Goal: Task Accomplishment & Management: Complete application form

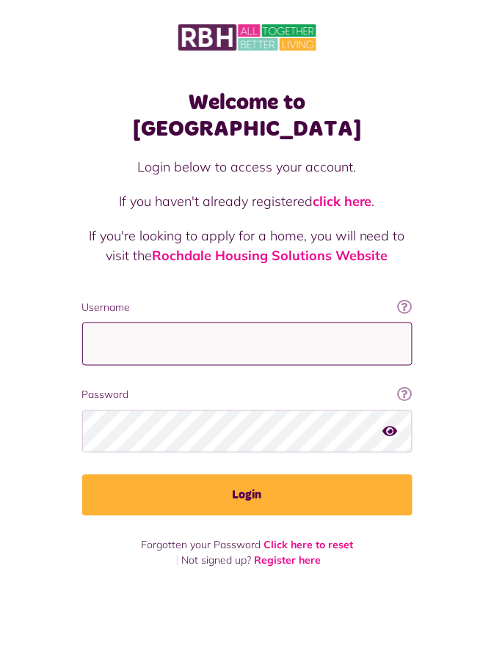
type input "**********"
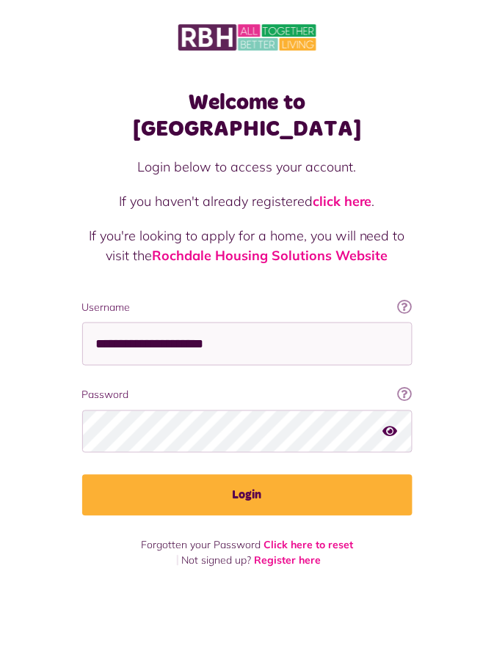
click at [82, 475] on button "Login" at bounding box center [247, 495] width 330 height 41
click at [255, 475] on button "Login" at bounding box center [247, 495] width 330 height 41
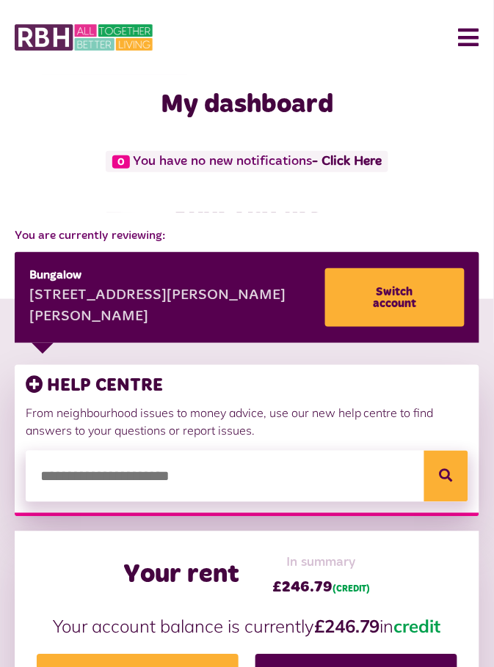
click at [473, 34] on button "Menu" at bounding box center [463, 37] width 32 height 45
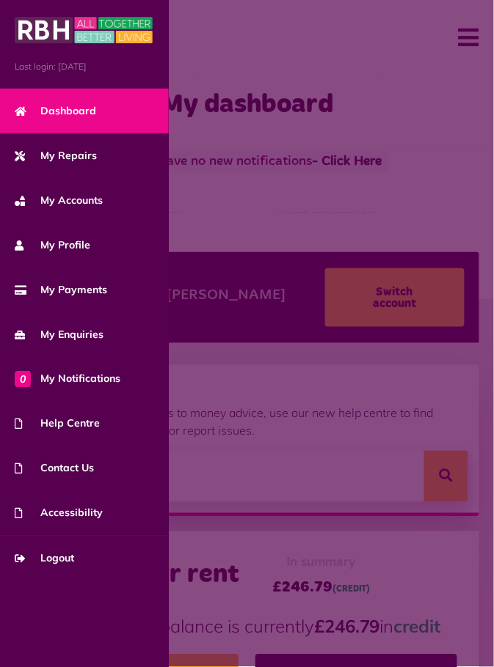
click at [88, 161] on span "My Repairs" at bounding box center [56, 155] width 82 height 15
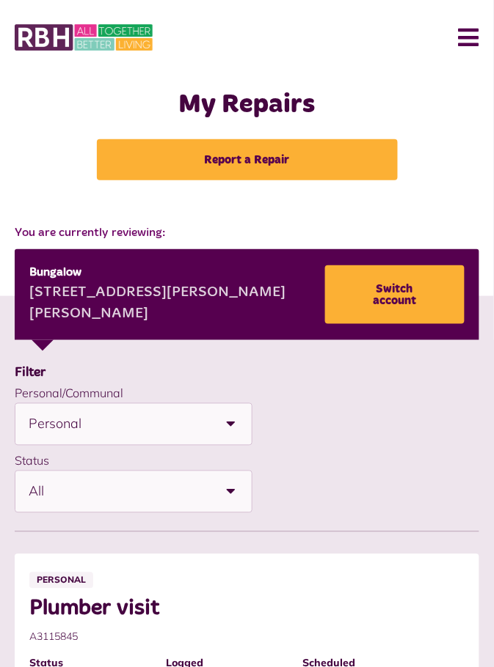
click at [472, 43] on button "Menu" at bounding box center [463, 37] width 32 height 45
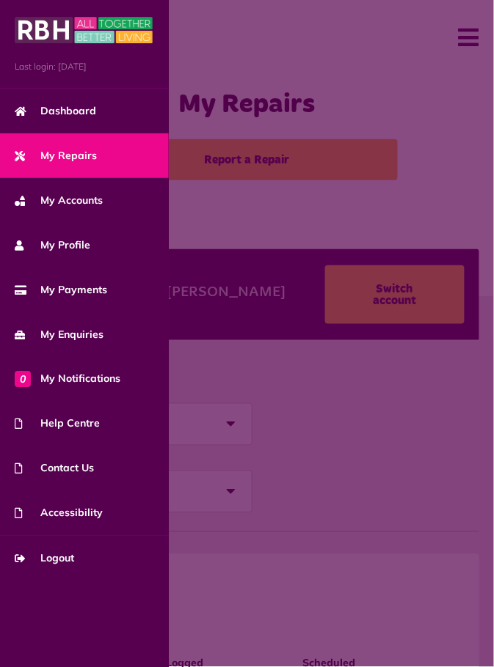
click at [441, 107] on span at bounding box center [247, 333] width 494 height 667
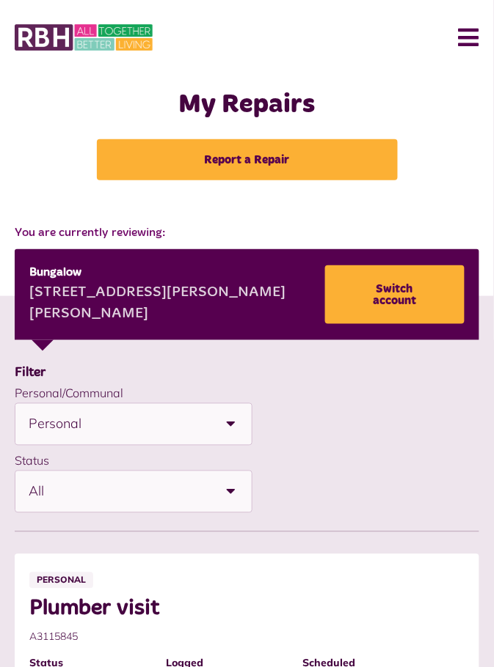
click at [329, 166] on link "Report a Repair" at bounding box center [247, 159] width 301 height 41
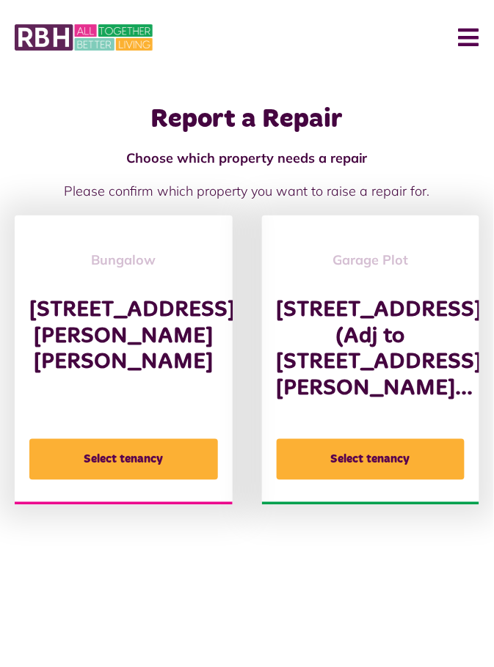
click at [122, 463] on button "Select tenancy" at bounding box center [123, 459] width 188 height 41
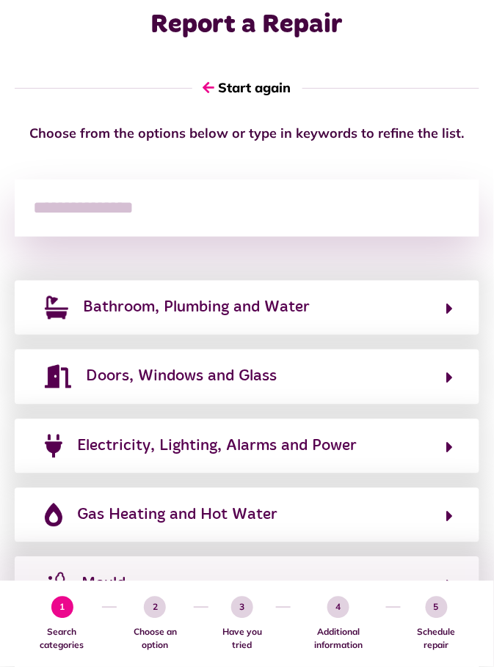
scroll to position [84, 0]
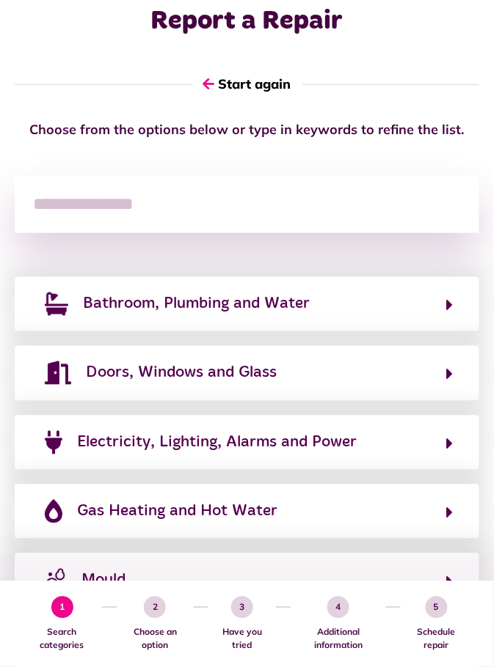
click at [445, 509] on button "Gas Heating and Hot Water" at bounding box center [246, 511] width 413 height 25
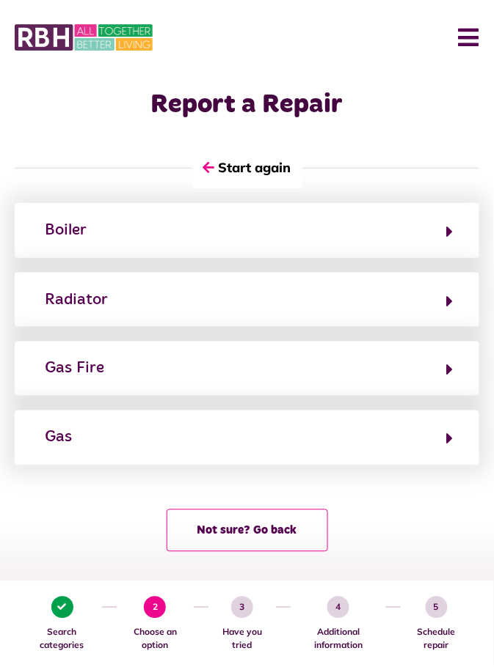
scroll to position [0, 0]
click at [443, 231] on button "Boiler" at bounding box center [246, 230] width 413 height 25
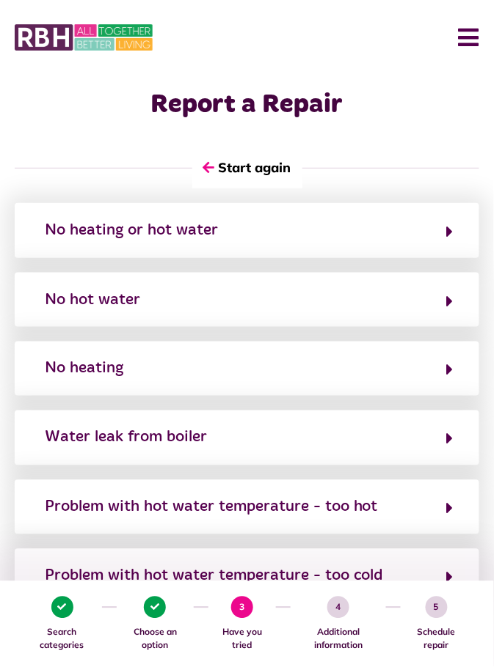
click at [446, 371] on button "No heating" at bounding box center [246, 368] width 413 height 25
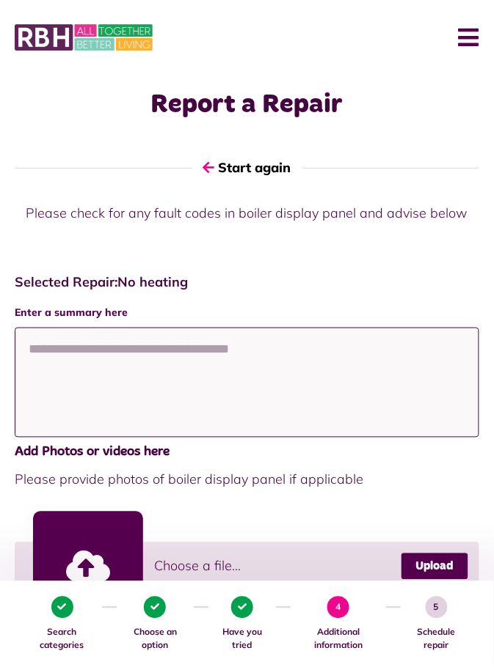
click at [43, 351] on textarea at bounding box center [247, 383] width 464 height 110
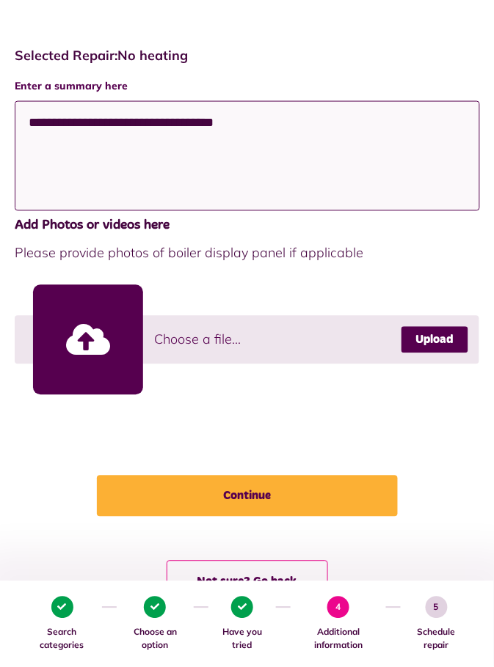
scroll to position [229, 0]
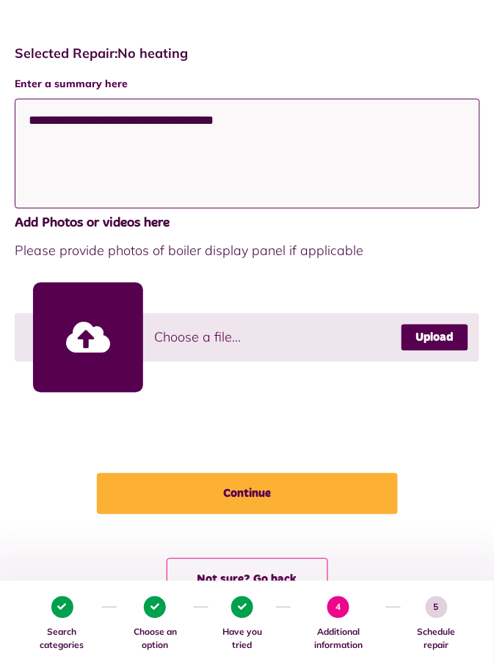
type textarea "**********"
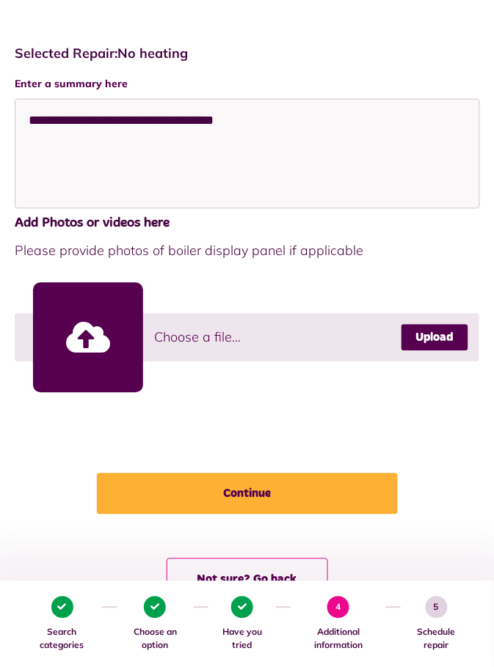
click at [276, 491] on button "Continue" at bounding box center [247, 494] width 301 height 41
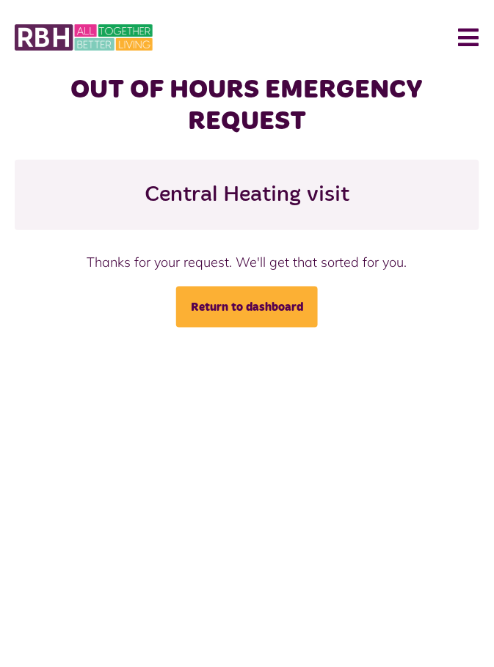
click at [270, 305] on link "Return to dashboard" at bounding box center [247, 307] width 142 height 41
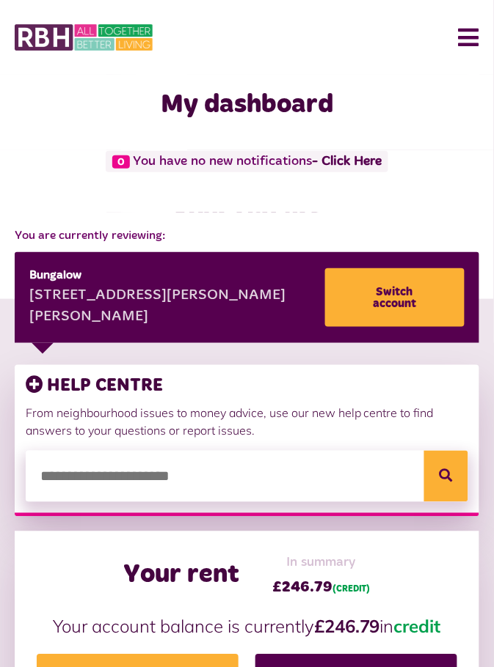
click at [466, 36] on button "Menu" at bounding box center [463, 37] width 32 height 45
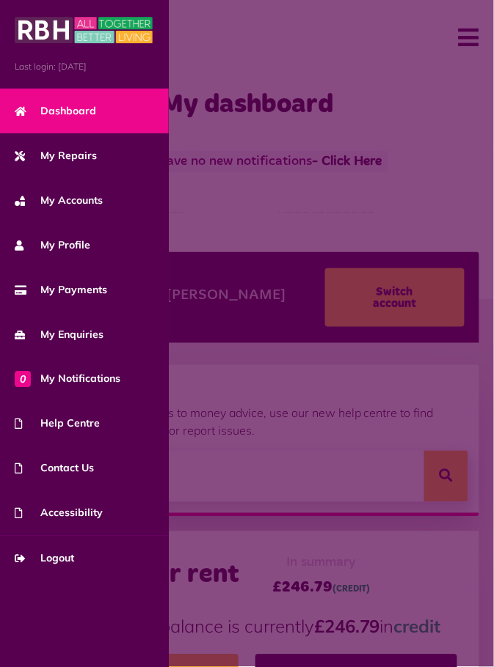
click at [88, 161] on span "My Repairs" at bounding box center [56, 155] width 82 height 15
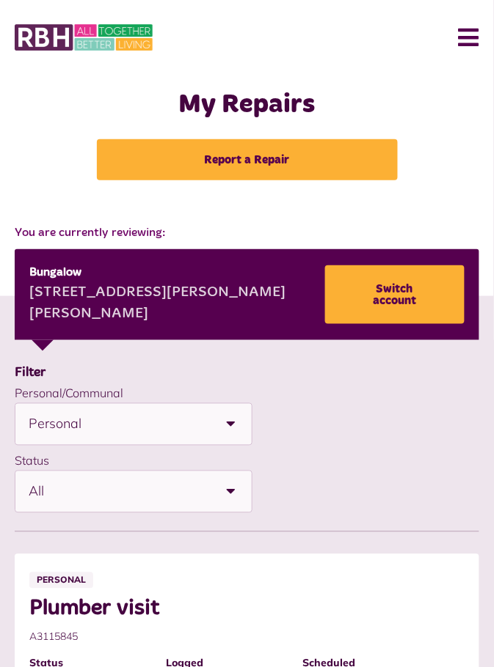
click at [468, 32] on button "Menu" at bounding box center [463, 37] width 32 height 45
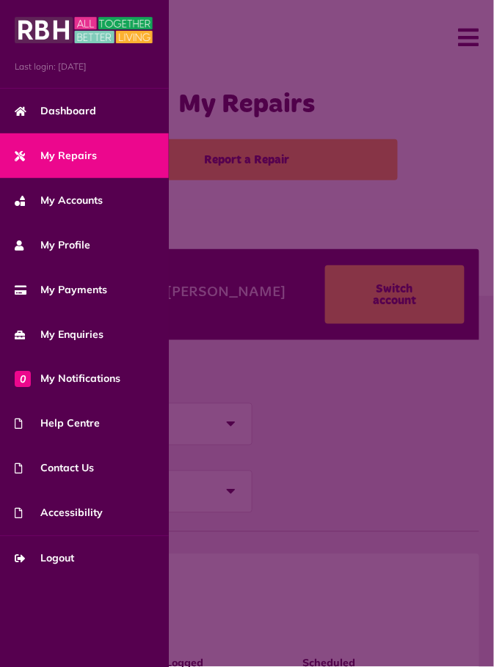
click at [453, 164] on span at bounding box center [247, 333] width 494 height 667
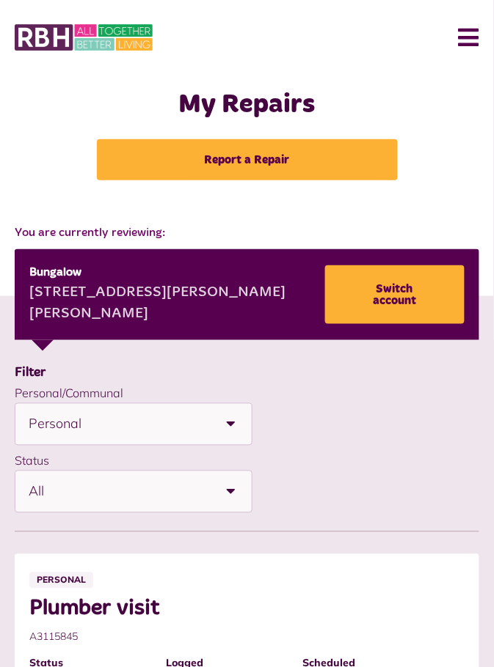
click at [235, 421] on b at bounding box center [230, 424] width 41 height 41
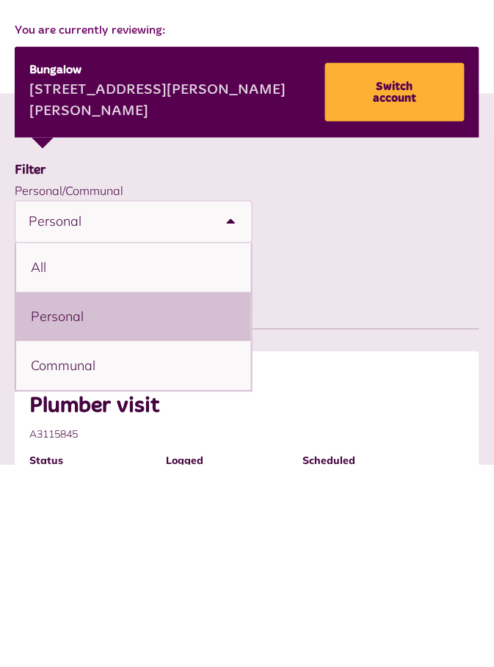
click at [425, 461] on div "**********" at bounding box center [247, 451] width 464 height 135
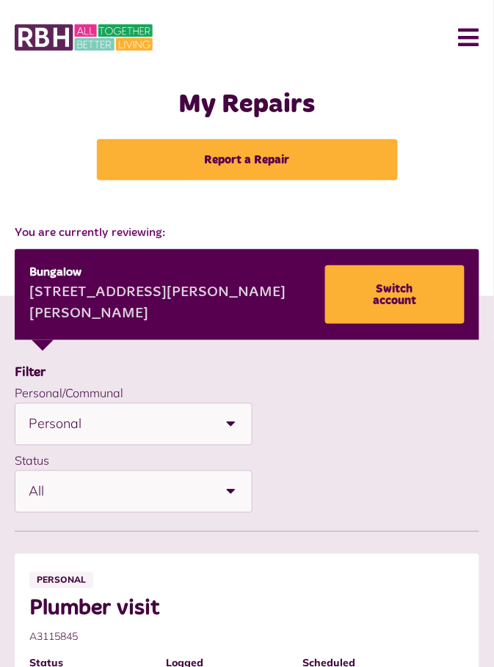
click at [236, 484] on b at bounding box center [230, 492] width 41 height 41
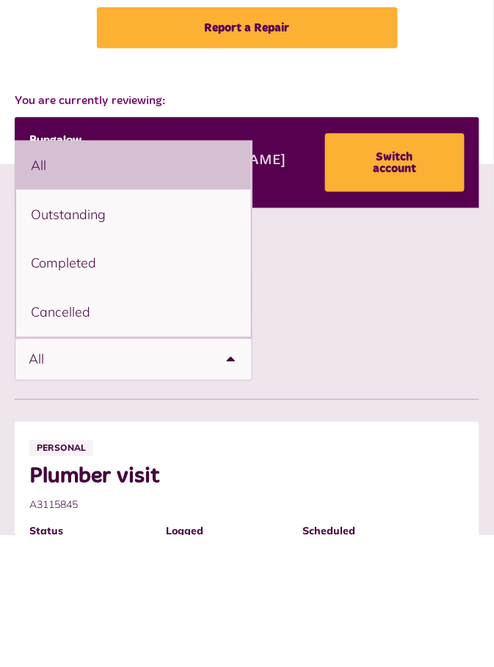
scroll to position [22, 0]
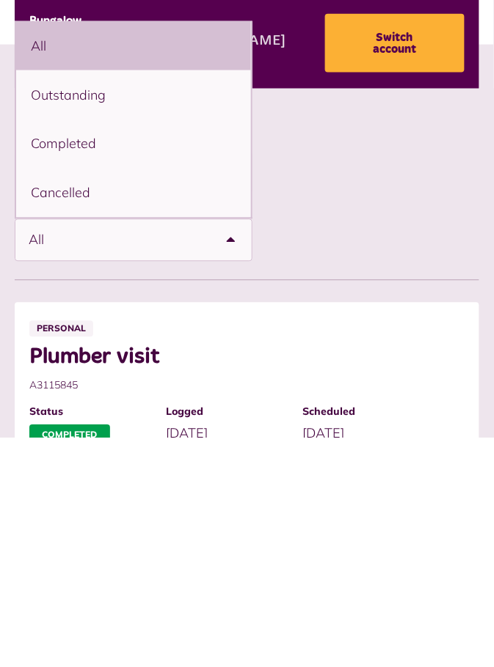
click at [89, 326] on li "Outstanding" at bounding box center [133, 324] width 235 height 49
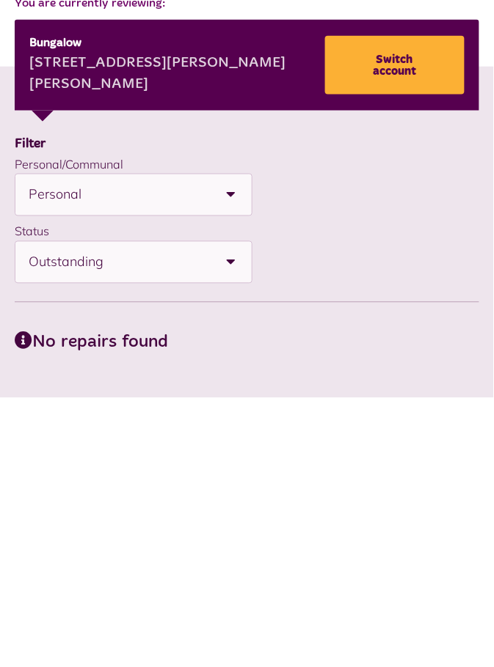
scroll to position [0, 0]
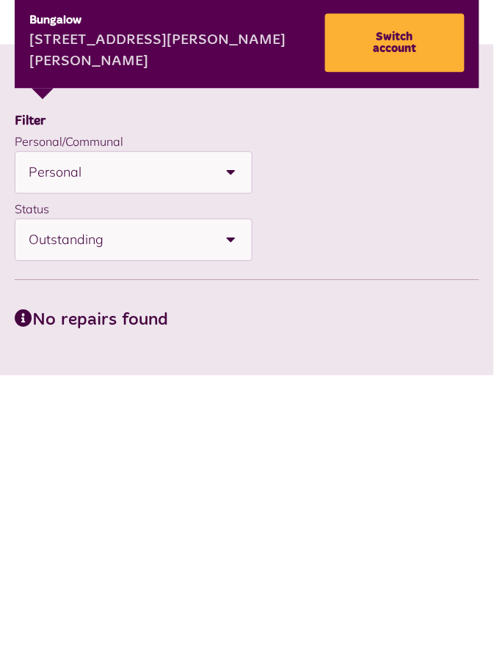
click at [235, 492] on b at bounding box center [230, 492] width 41 height 41
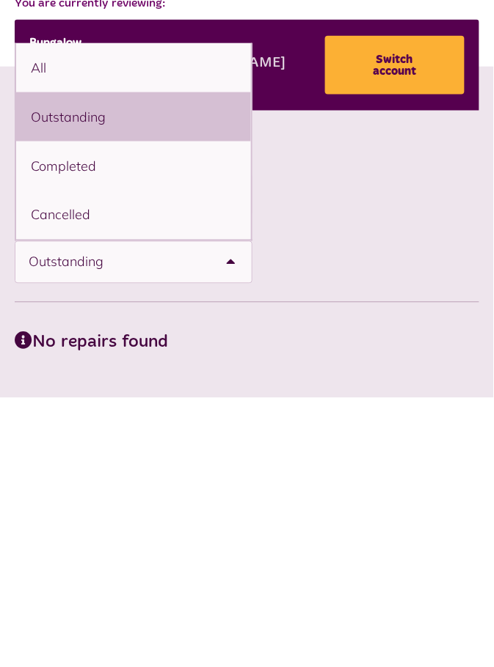
click at [161, 295] on li "All" at bounding box center [133, 297] width 235 height 49
select select "***"
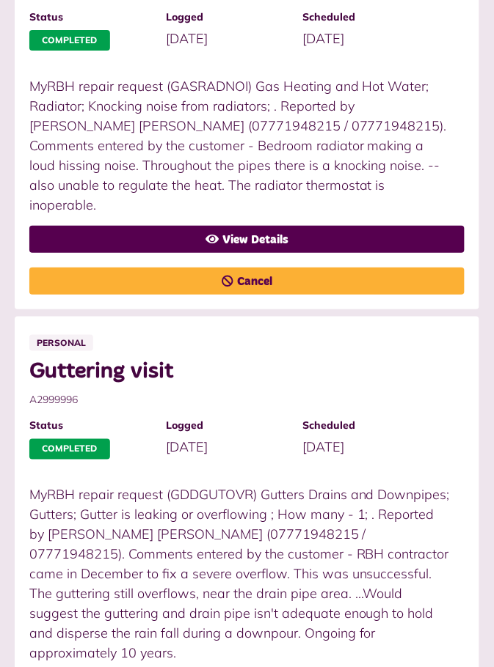
scroll to position [2218, 0]
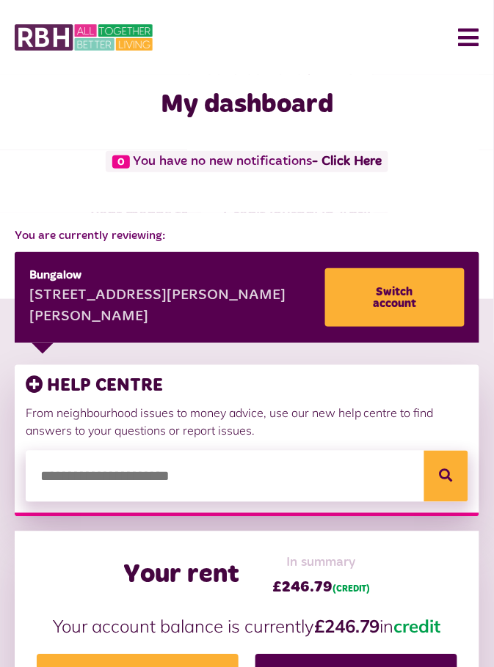
click at [476, 42] on button "Menu" at bounding box center [463, 37] width 32 height 45
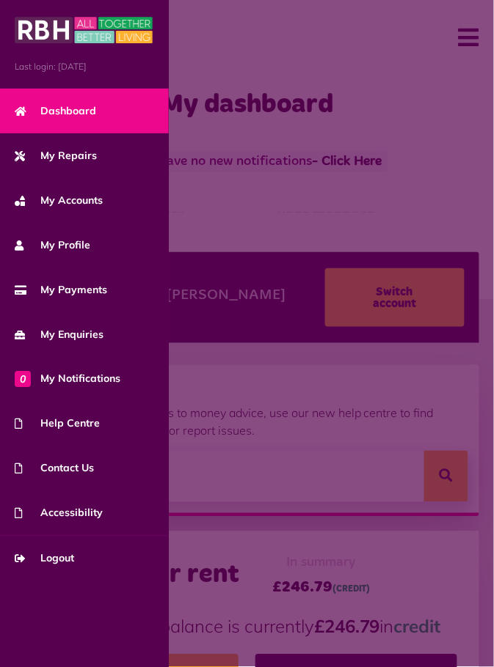
click at [53, 560] on span "Logout" at bounding box center [44, 558] width 59 height 15
